Goal: Information Seeking & Learning: Learn about a topic

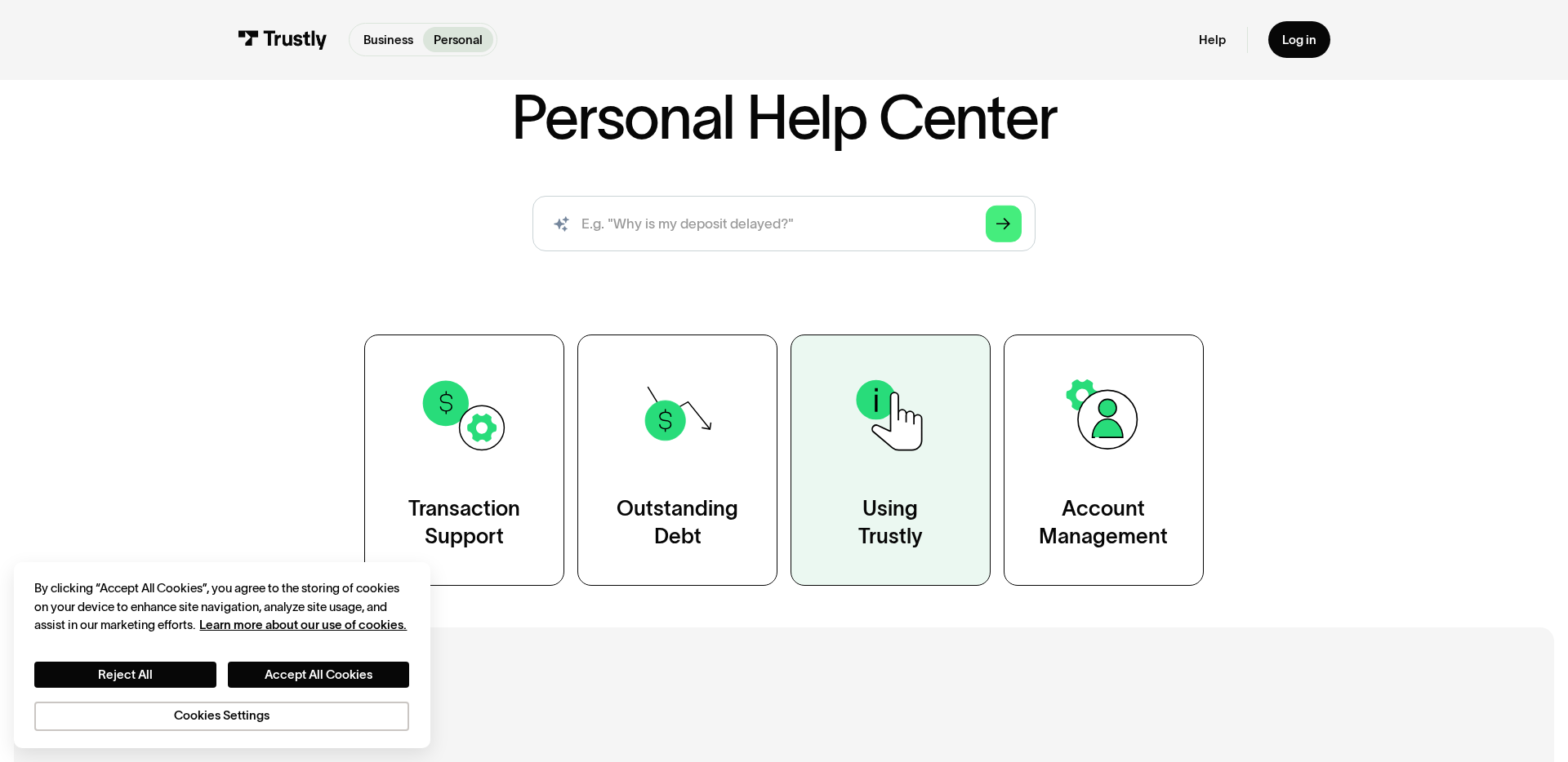
scroll to position [126, 0]
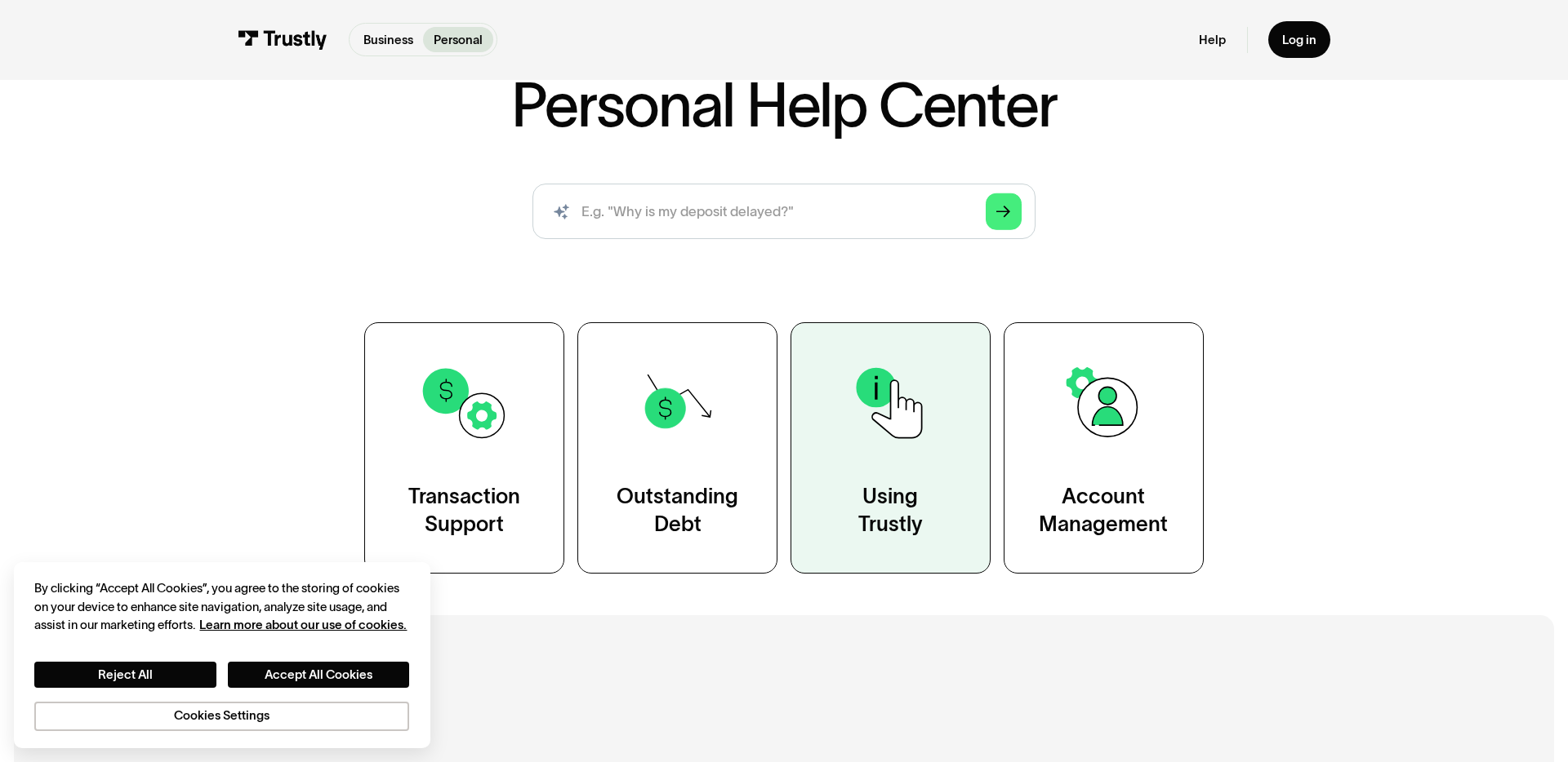
click at [956, 574] on link "Using Trustly" at bounding box center [890, 448] width 200 height 251
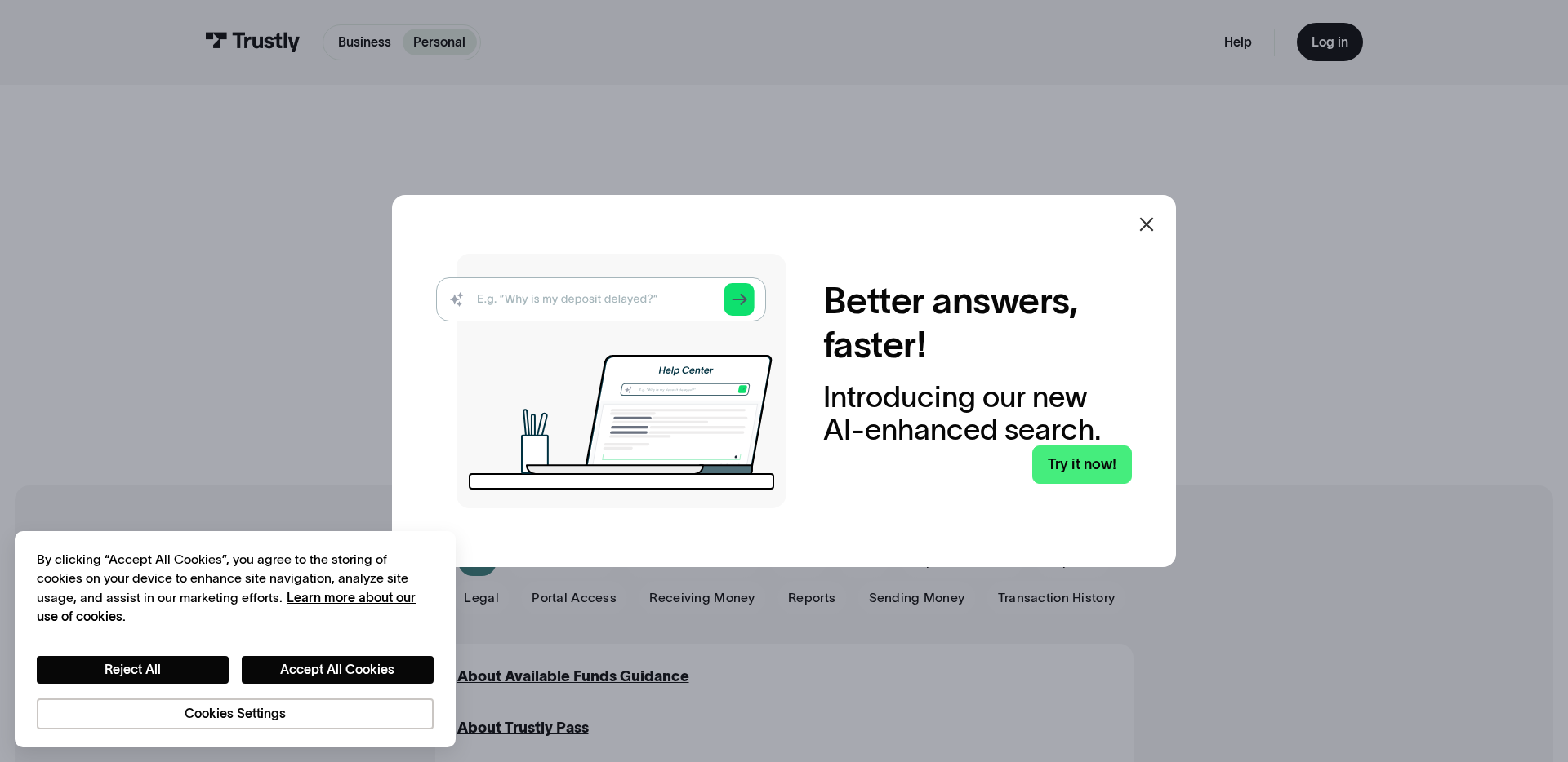
click at [1140, 215] on icon at bounding box center [1146, 225] width 20 height 20
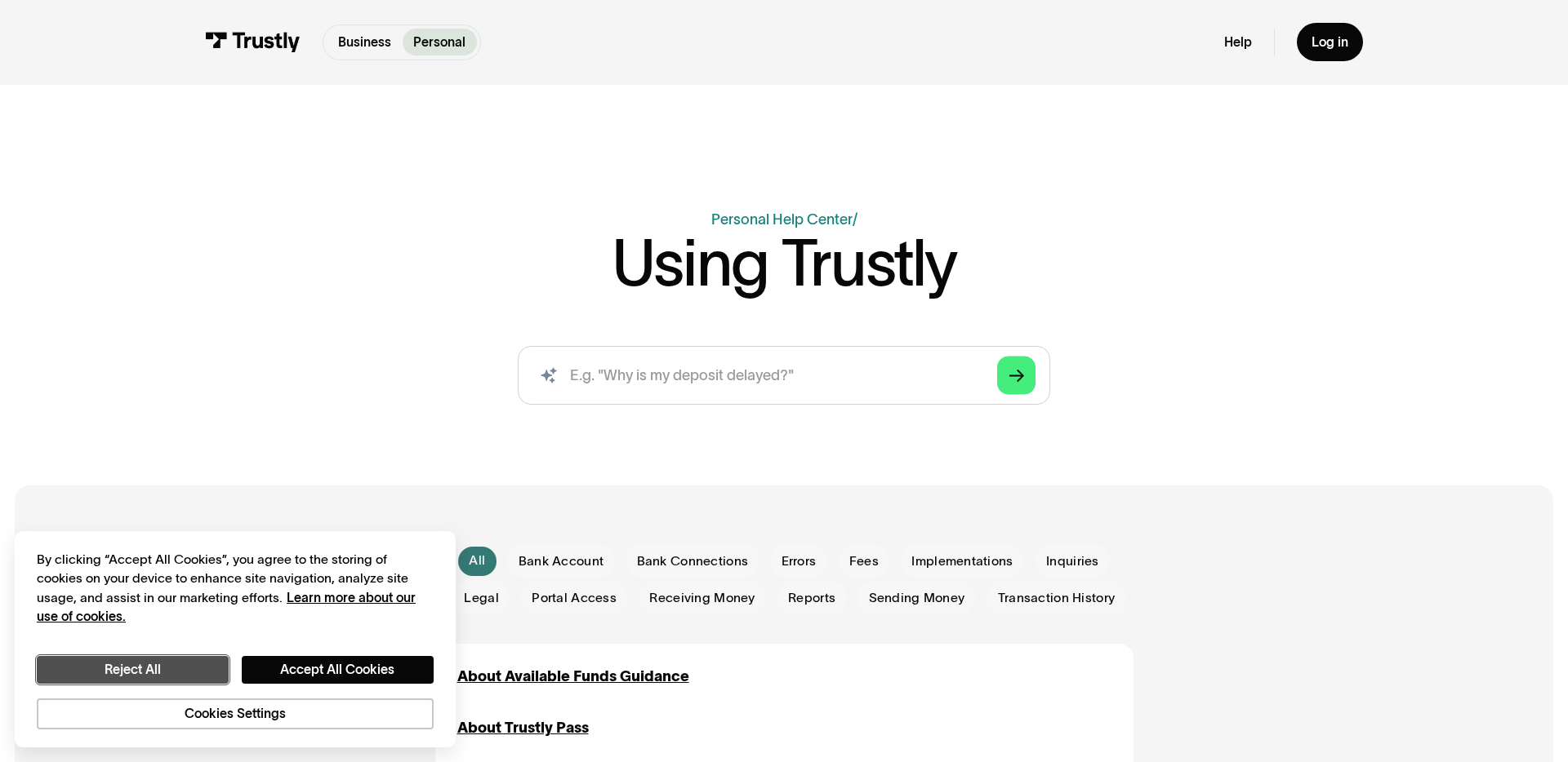
click at [228, 656] on button "Reject All" at bounding box center [132, 670] width 192 height 28
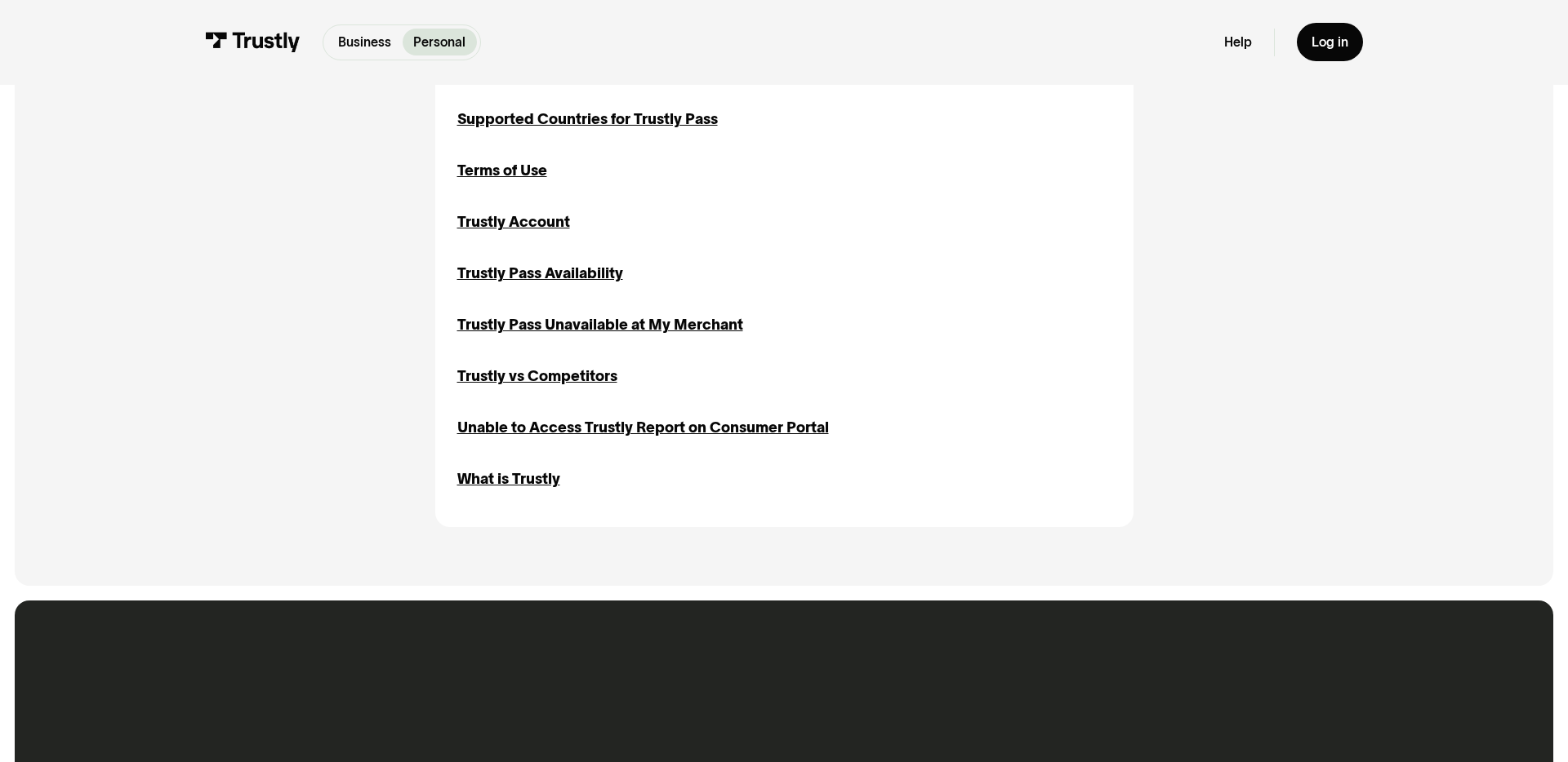
scroll to position [1746, 0]
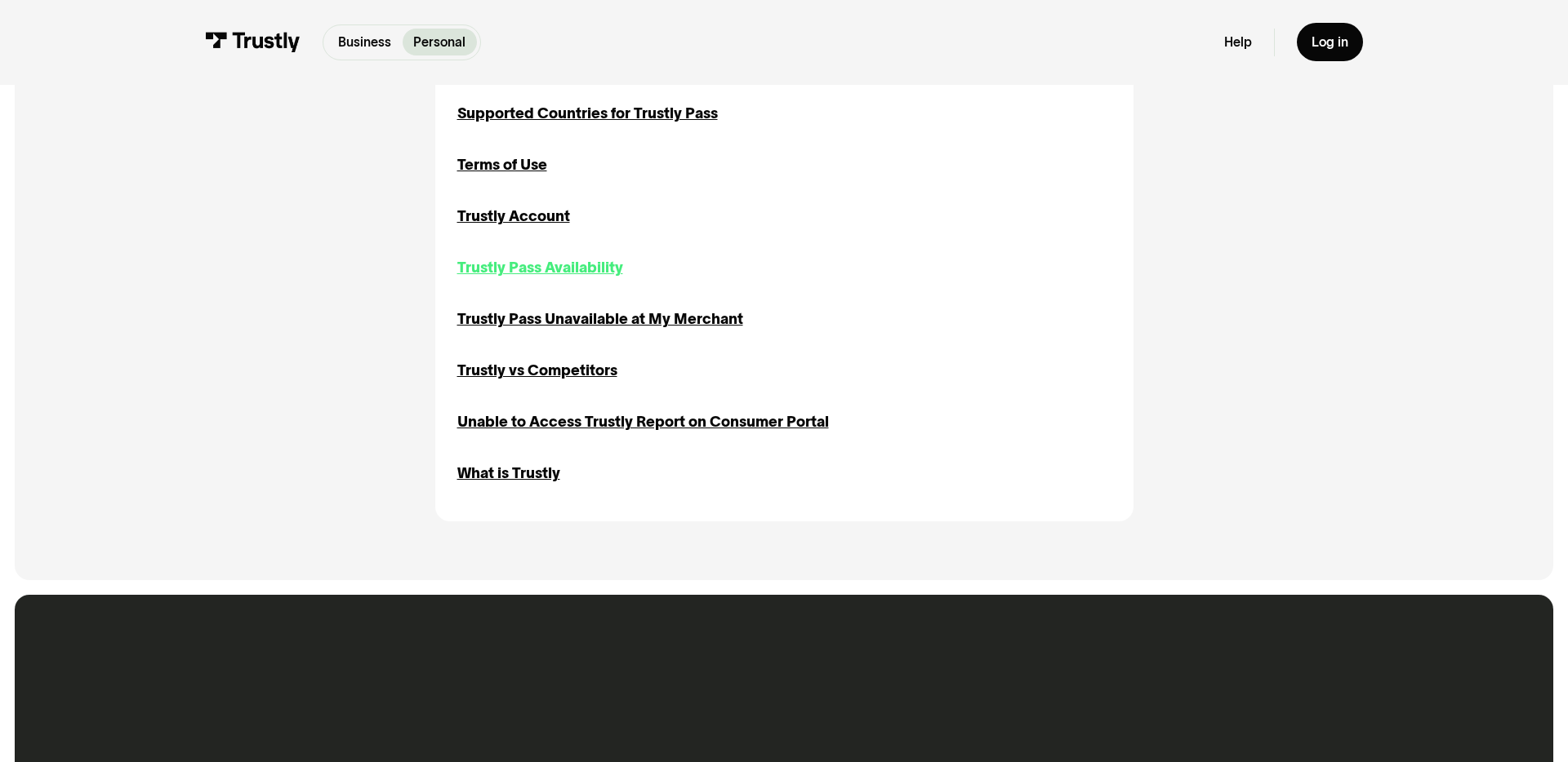
click at [539, 279] on div "Trustly Pass Availability" at bounding box center [539, 268] width 166 height 22
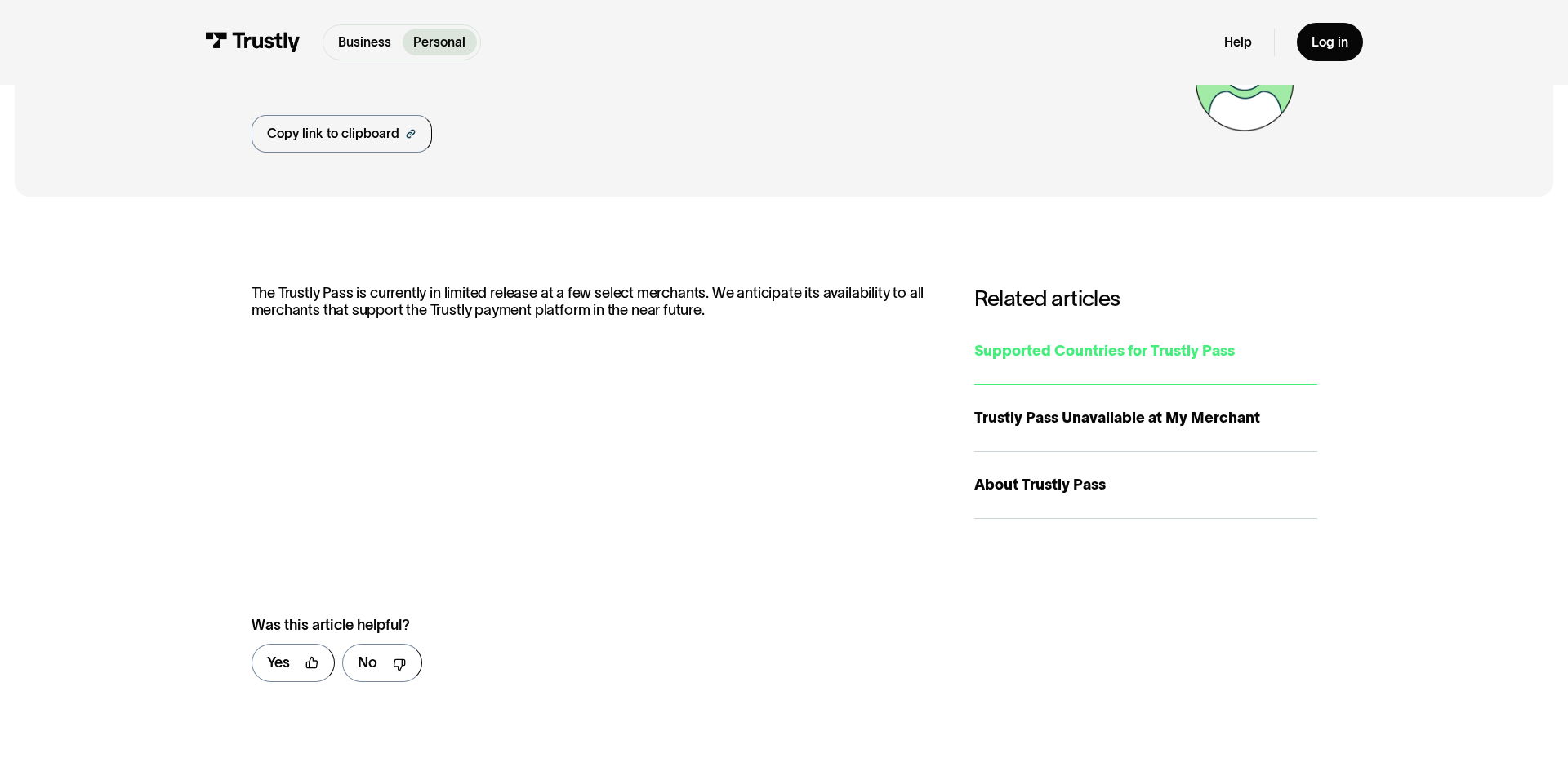
scroll to position [133, 0]
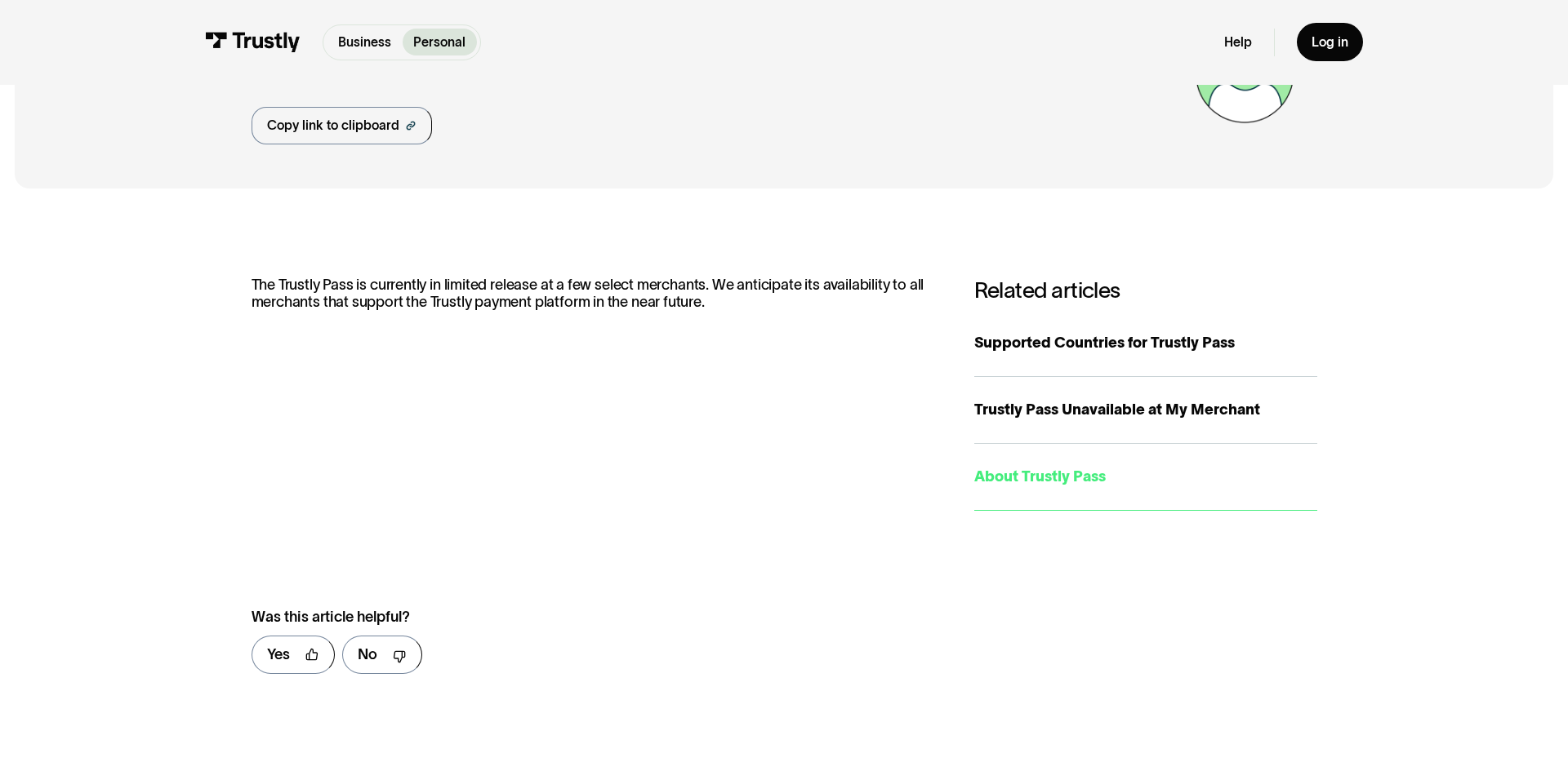
click at [1055, 488] on div "About Trustly Pass" at bounding box center [1145, 477] width 343 height 22
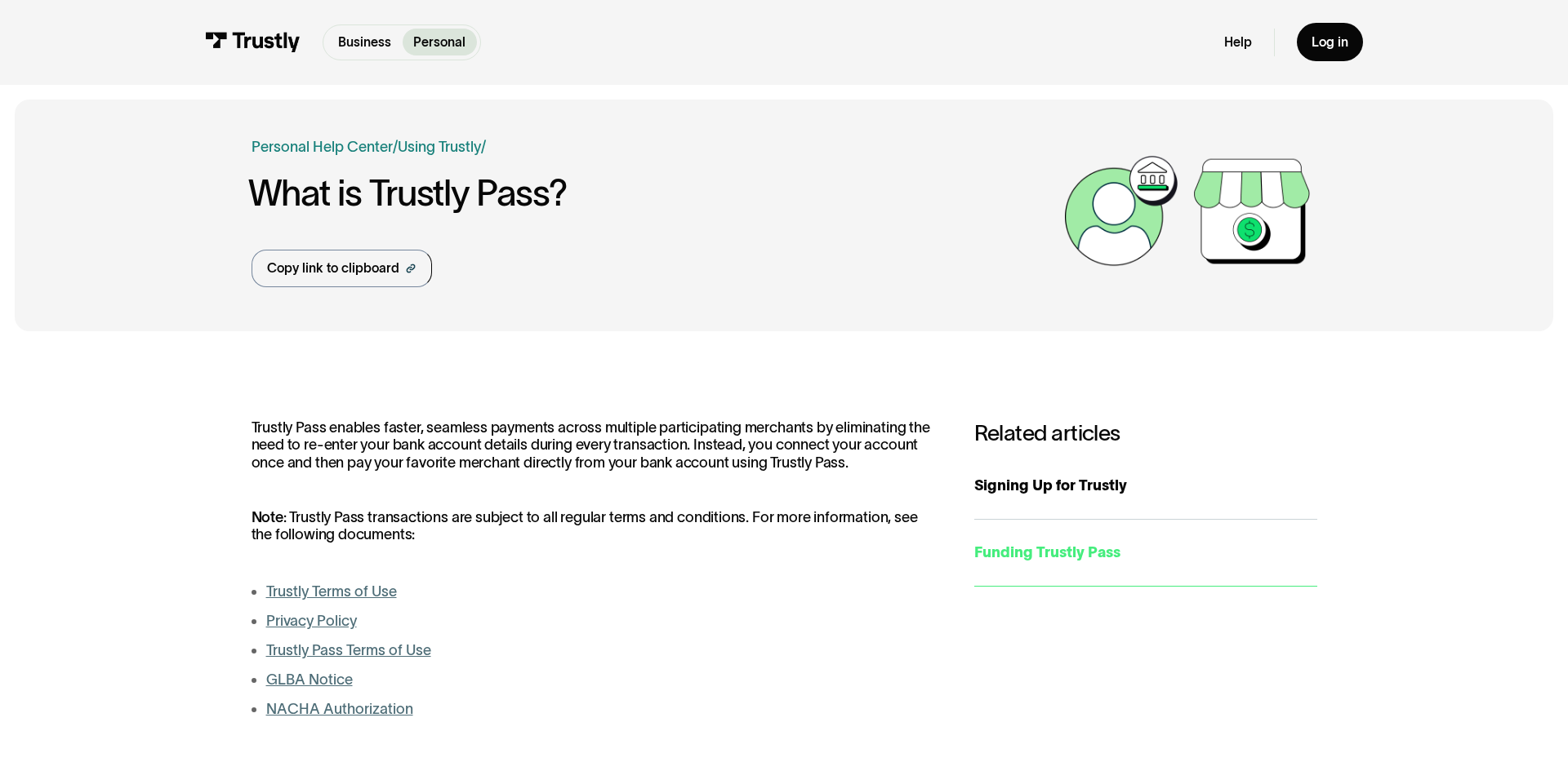
click at [1069, 564] on div "Funding Trustly Pass" at bounding box center [1145, 552] width 343 height 22
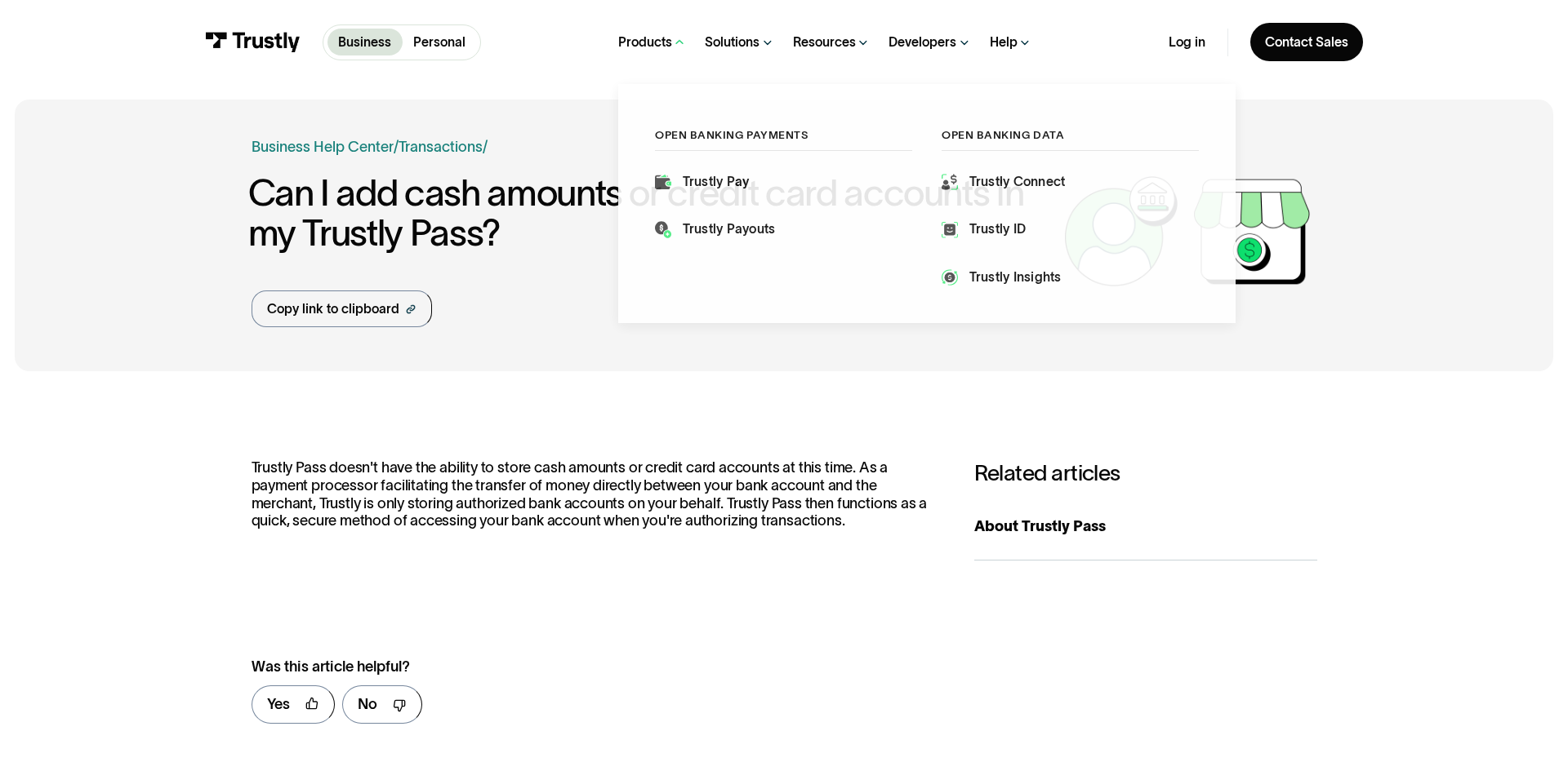
scroll to position [31, 0]
